Goal: Find specific page/section: Find specific page/section

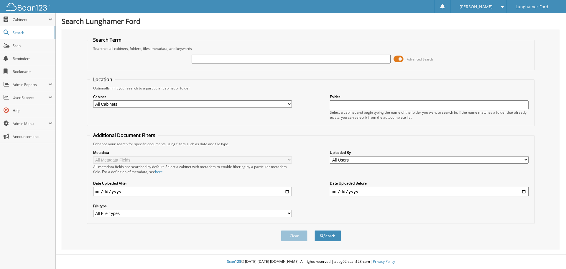
click at [243, 60] on input "text" at bounding box center [291, 59] width 199 height 9
type input "camero cindy"
click at [315, 230] on button "Search" at bounding box center [328, 235] width 27 height 11
click at [139, 106] on select "All Cabinets ACCOUNTS PAYABLE ACCOUNTS RECEIVABLE ACH BANK REC CAR DEALS - AUTO…" at bounding box center [192, 103] width 199 height 7
click at [147, 104] on select "All Cabinets ACCOUNTS PAYABLE ACCOUNTS RECEIVABLE ACH BANK REC CAR DEALS - AUTO…" at bounding box center [192, 103] width 199 height 7
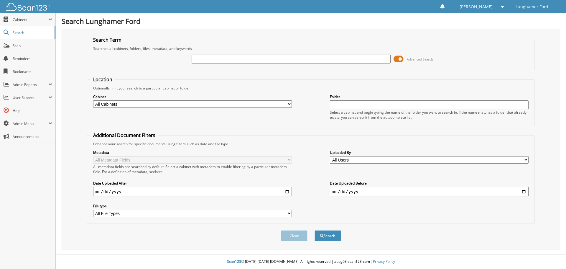
select select "42315"
click at [93, 100] on select "All Cabinets ACCOUNTS PAYABLE ACCOUNTS RECEIVABLE ACH BANK REC CAR DEALS - AUTO…" at bounding box center [192, 103] width 199 height 7
click at [245, 56] on input "text" at bounding box center [291, 59] width 199 height 9
type input "camero"
click at [315, 230] on button "Search" at bounding box center [328, 235] width 27 height 11
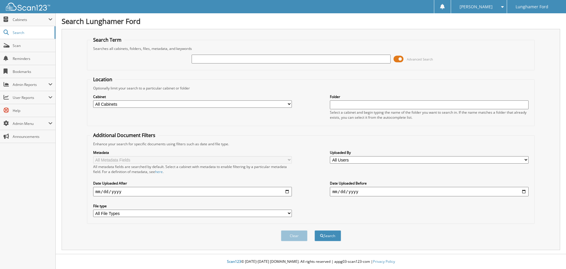
click at [238, 58] on input "text" at bounding box center [291, 59] width 199 height 9
type input "camero"
click at [127, 106] on select "All Cabinets ACCOUNTS PAYABLE ACCOUNTS RECEIVABLE ACH BANK REC CAR DEALS - AUTO…" at bounding box center [192, 103] width 199 height 7
select select "42315"
click at [93, 100] on select "All Cabinets ACCOUNTS PAYABLE ACCOUNTS RECEIVABLE ACH BANK REC CAR DEALS - AUTO…" at bounding box center [192, 103] width 199 height 7
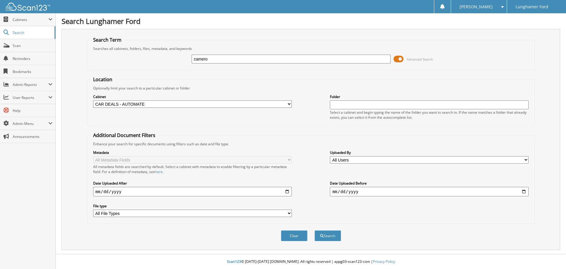
click at [249, 56] on input "camero" at bounding box center [291, 59] width 199 height 9
click at [315, 230] on button "Search" at bounding box center [328, 235] width 27 height 11
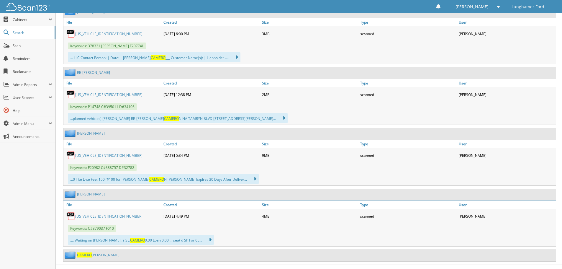
scroll to position [662, 0]
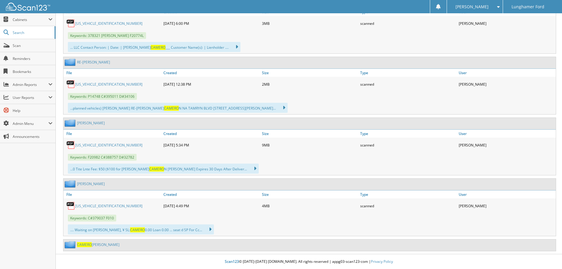
click at [81, 244] on span "CAMERO" at bounding box center [84, 244] width 15 height 5
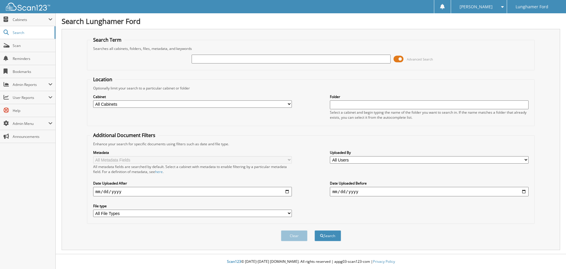
click at [133, 102] on select "All Cabinets ACCOUNTS PAYABLE ACCOUNTS RECEIVABLE ACH BANK REC CAR DEALS - AUTO…" at bounding box center [192, 103] width 199 height 7
select select "42245"
click at [93, 100] on select "All Cabinets ACCOUNTS PAYABLE ACCOUNTS RECEIVABLE ACH BANK REC CAR DEALS - AUTO…" at bounding box center [192, 103] width 199 height 7
click at [263, 59] on input "text" at bounding box center [291, 59] width 199 height 9
type input "53272"
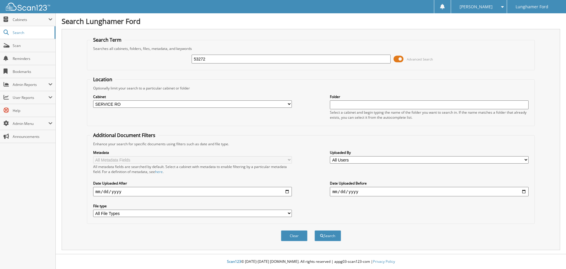
click at [315, 230] on button "Search" at bounding box center [328, 235] width 27 height 11
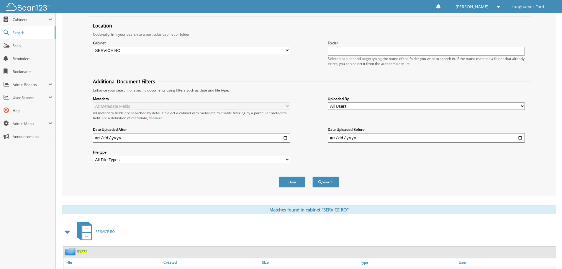
scroll to position [177, 0]
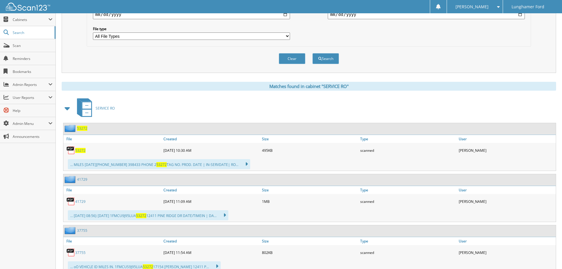
click at [79, 128] on span "53272" at bounding box center [82, 128] width 10 height 5
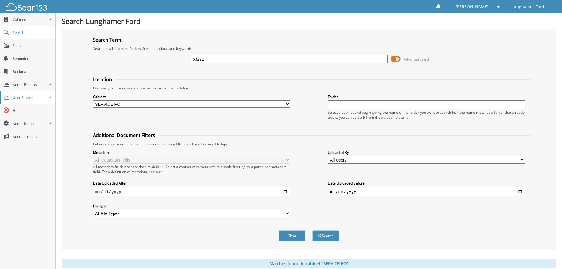
drag, startPoint x: 265, startPoint y: 57, endPoint x: 14, endPoint y: 98, distance: 254.7
click at [31, 94] on body "Emily W. Settings Logout Lunghamer Ford Close Cabinets" at bounding box center [281, 259] width 562 height 519
click at [312, 230] on button "Search" at bounding box center [325, 235] width 27 height 11
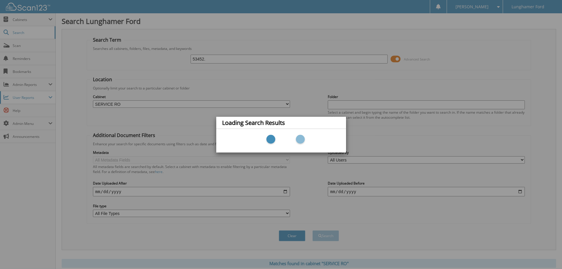
type input "53452"
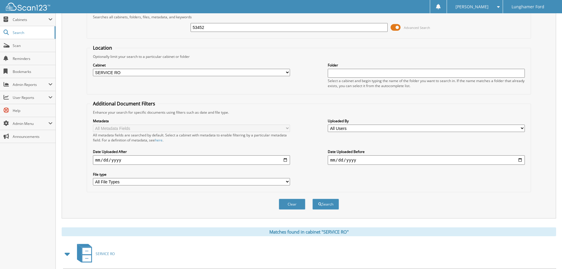
scroll to position [142, 0]
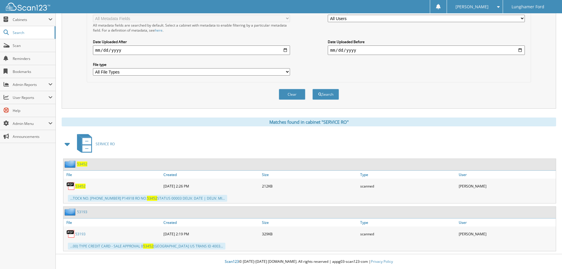
click at [80, 166] on span "53452" at bounding box center [82, 163] width 10 height 5
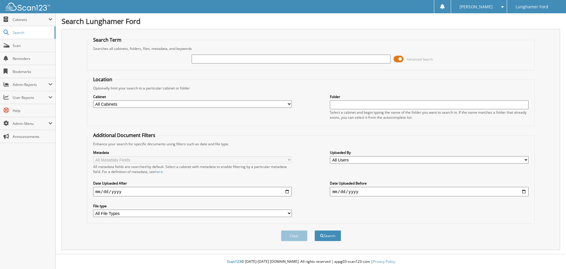
click at [126, 105] on select "All Cabinets ACCOUNTS PAYABLE ACCOUNTS RECEIVABLE ACH BANK REC CAR DEALS - AUTO…" at bounding box center [192, 103] width 199 height 7
select select "42245"
click at [93, 100] on select "All Cabinets ACCOUNTS PAYABLE ACCOUNTS RECEIVABLE ACH BANK REC CAR DEALS - AUTO…" at bounding box center [192, 103] width 199 height 7
click at [225, 53] on div "Advanced Search" at bounding box center [311, 59] width 442 height 16
click at [224, 57] on input "text" at bounding box center [291, 59] width 199 height 9
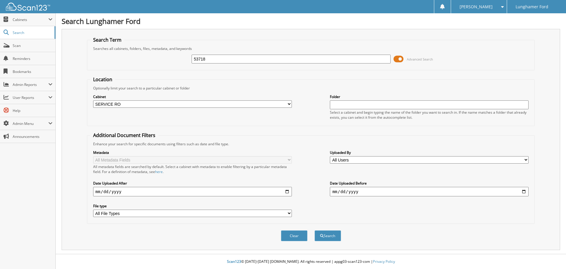
type input "53718"
click at [315, 230] on button "Search" at bounding box center [328, 235] width 27 height 11
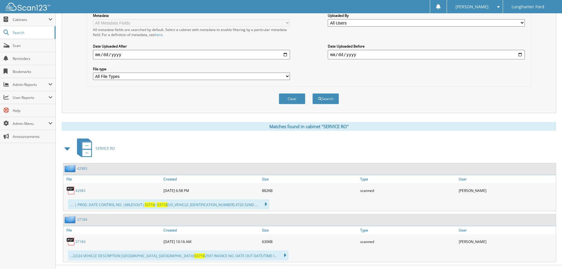
scroll to position [147, 0]
